Goal: Navigation & Orientation: Find specific page/section

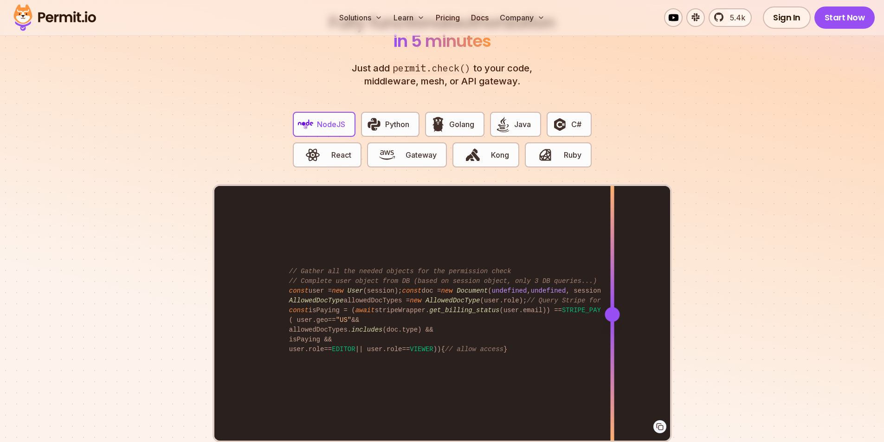
drag, startPoint x: 0, startPoint y: 0, endPoint x: 718, endPoint y: 277, distance: 769.5
click at [614, 286] on div at bounding box center [612, 314] width 4 height 256
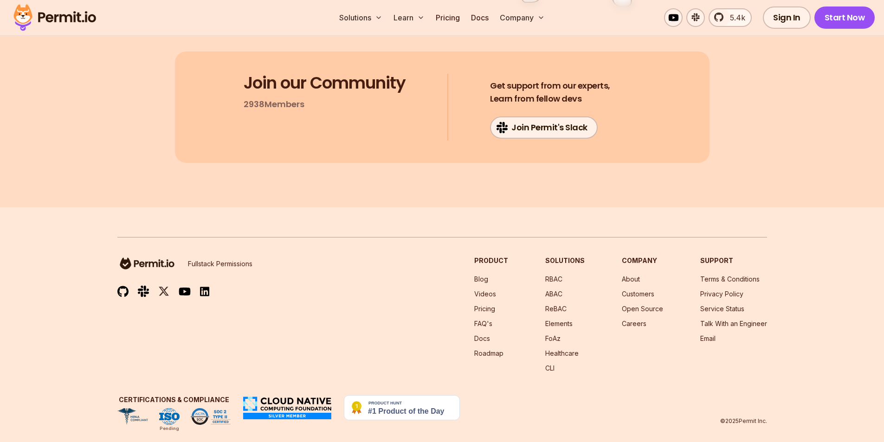
scroll to position [4951, 0]
click at [205, 258] on p "Fullstack Permissions" at bounding box center [220, 262] width 64 height 9
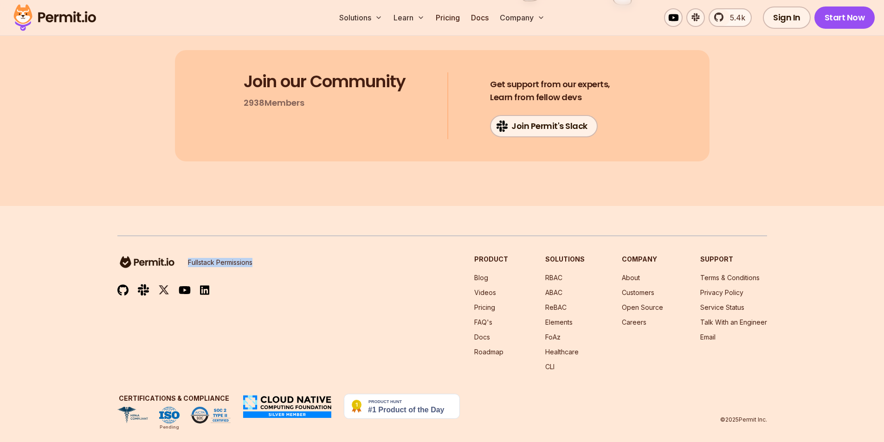
drag, startPoint x: 205, startPoint y: 251, endPoint x: 245, endPoint y: 251, distance: 40.4
click at [245, 258] on p "Fullstack Permissions" at bounding box center [220, 262] width 64 height 9
click at [399, 268] on div "Fullstack Permissions Product Blog Videos Pricing FAQ's Docs Roadmap Solutions …" at bounding box center [442, 313] width 650 height 117
click at [827, 248] on footer "Fullstack Permissions Product Blog Videos Pricing FAQ's Docs Roadmap Solutions …" at bounding box center [442, 329] width 884 height 247
click at [836, 13] on link "Start Now" at bounding box center [844, 17] width 61 height 22
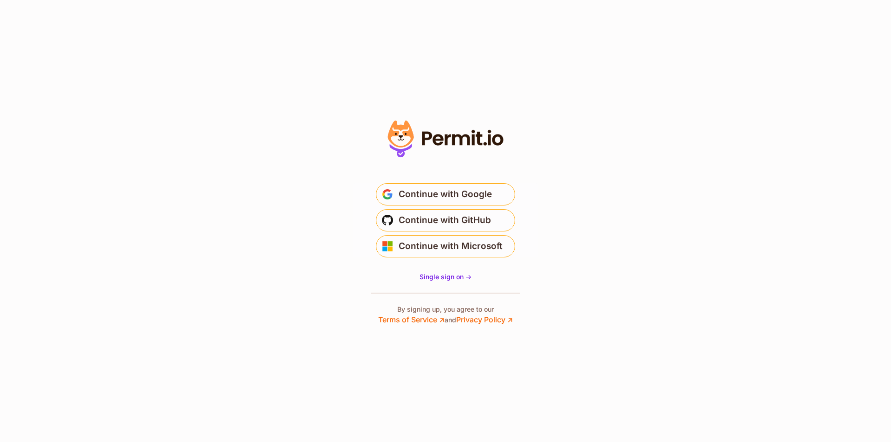
click at [768, 96] on section "* Or" at bounding box center [445, 221] width 891 height 442
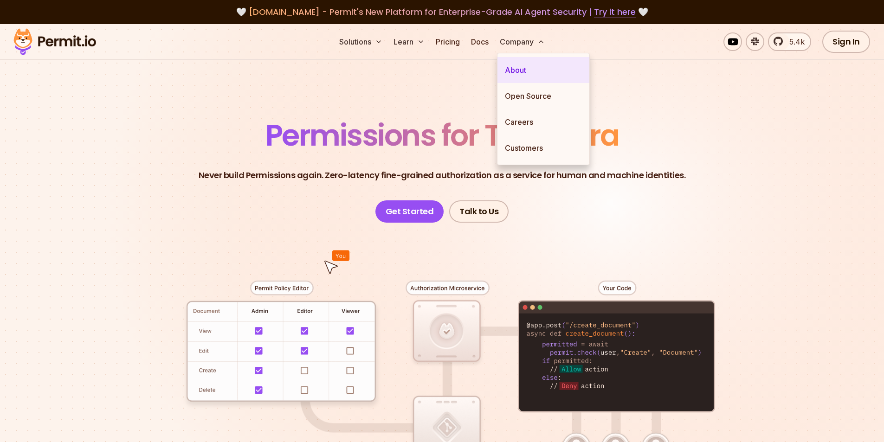
click at [521, 68] on link "About" at bounding box center [543, 70] width 92 height 26
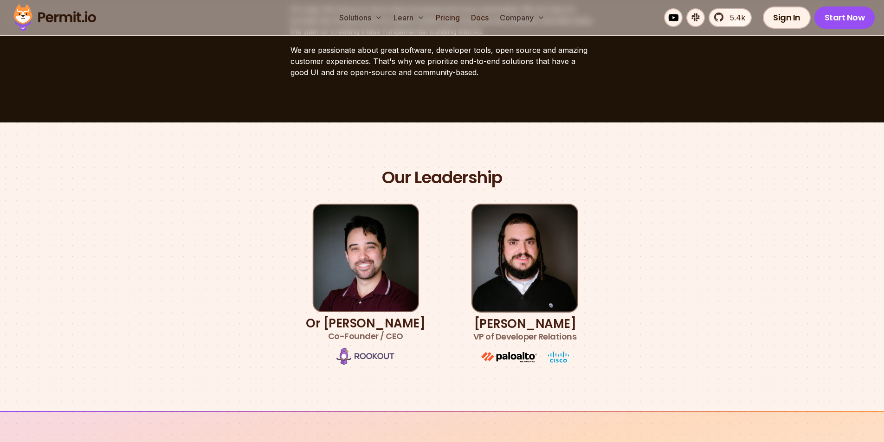
scroll to position [396, 0]
